Goal: Task Accomplishment & Management: Manage account settings

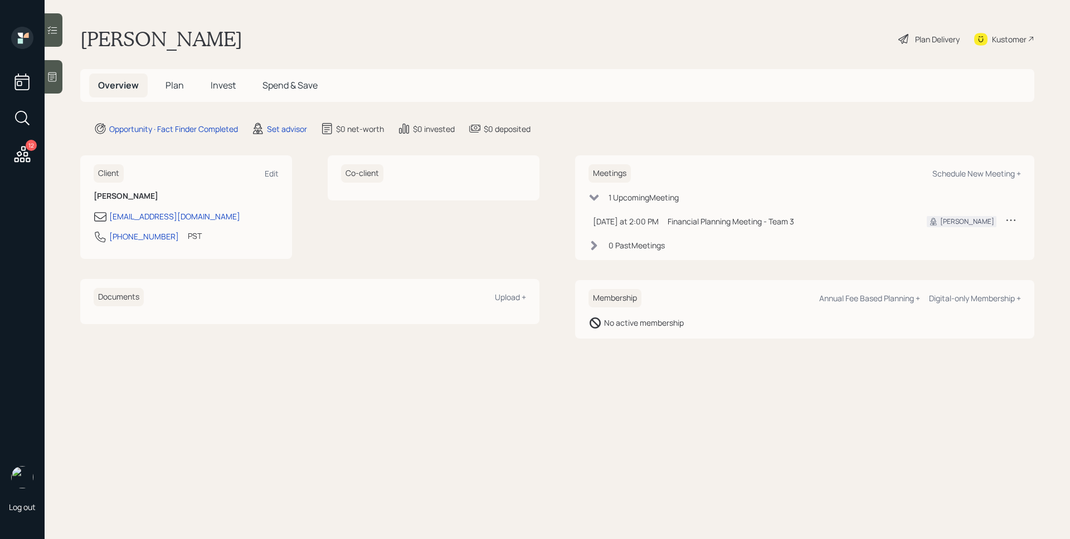
click at [1011, 222] on icon at bounding box center [1010, 219] width 11 height 11
click at [970, 252] on div "Cancel" at bounding box center [976, 252] width 80 height 11
click at [992, 176] on div "Schedule New Meeting +" at bounding box center [976, 173] width 89 height 11
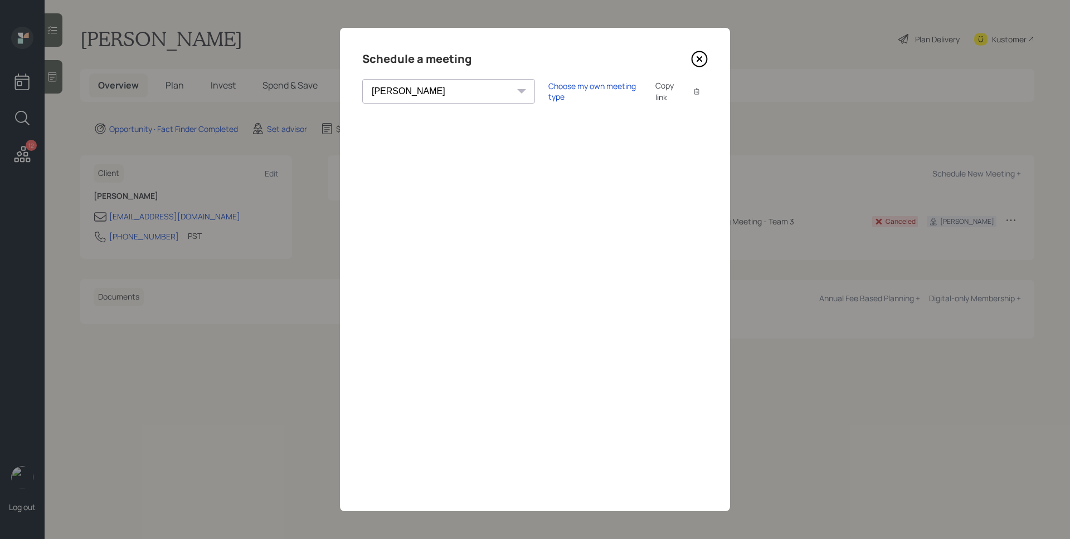
click at [430, 99] on select "[PERSON_NAME] [PERSON_NAME] [PERSON_NAME] [PERSON_NAME] [PERSON_NAME] [PERSON_N…" at bounding box center [448, 91] width 173 height 25
select select "d946c976-65aa-4529-ac9d-02c4f1114fc0"
click at [362, 79] on select "[PERSON_NAME] [PERSON_NAME] [PERSON_NAME] [PERSON_NAME] [PERSON_NAME] [PERSON_N…" at bounding box center [448, 91] width 173 height 25
click at [548, 91] on div "Choose my own meeting type" at bounding box center [595, 91] width 94 height 21
click at [705, 52] on icon at bounding box center [699, 59] width 17 height 17
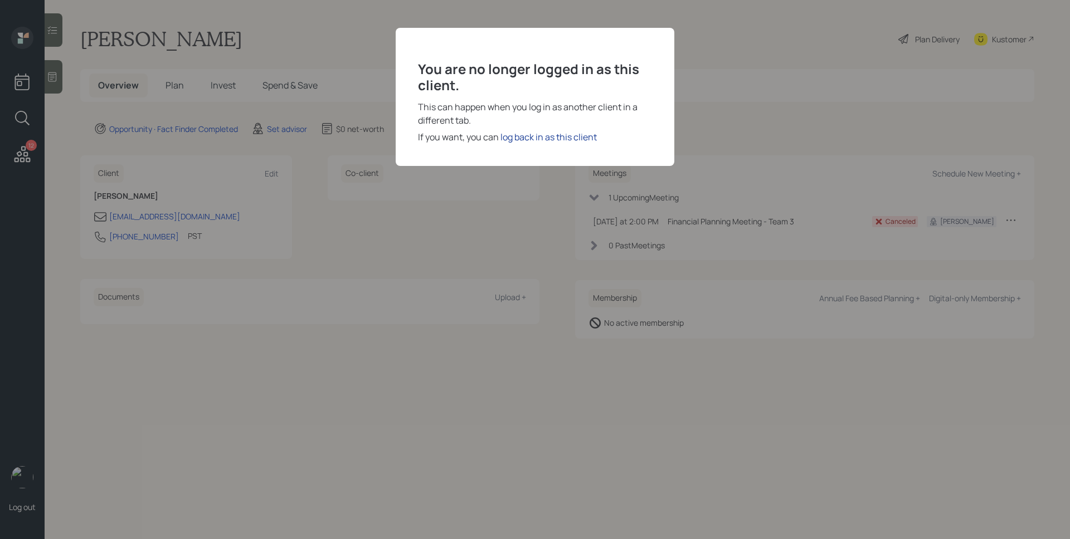
click at [550, 136] on div "log back in as this client" at bounding box center [548, 136] width 96 height 13
